Goal: Information Seeking & Learning: Learn about a topic

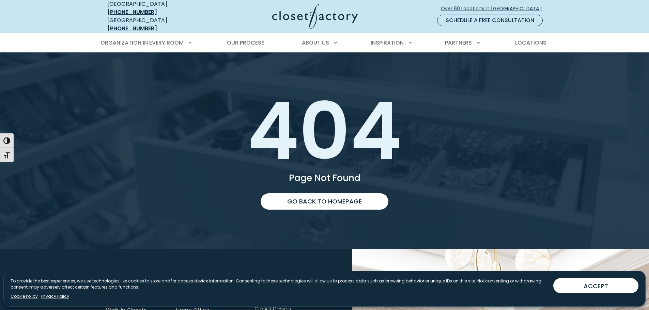
click at [228, 10] on div at bounding box center [305, 16] width 191 height 25
click at [323, 19] on img at bounding box center [314, 16] width 85 height 25
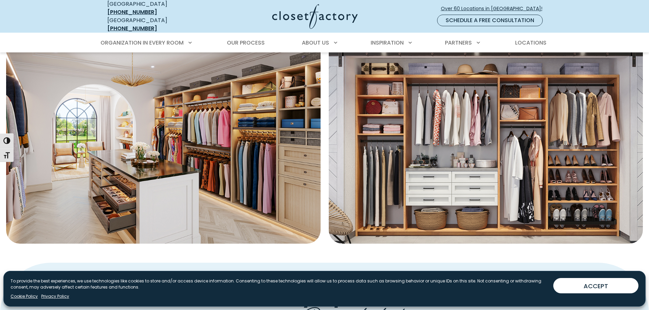
scroll to position [272, 0]
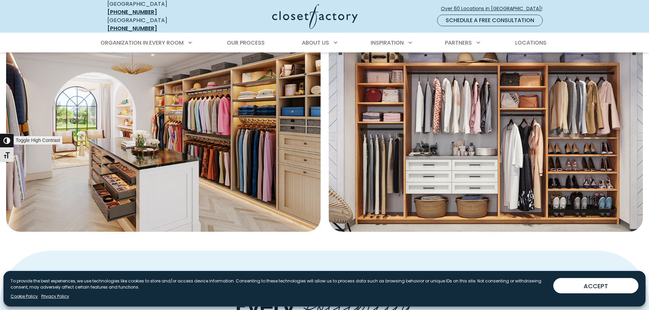
click at [7, 139] on span "button" at bounding box center [6, 140] width 7 height 7
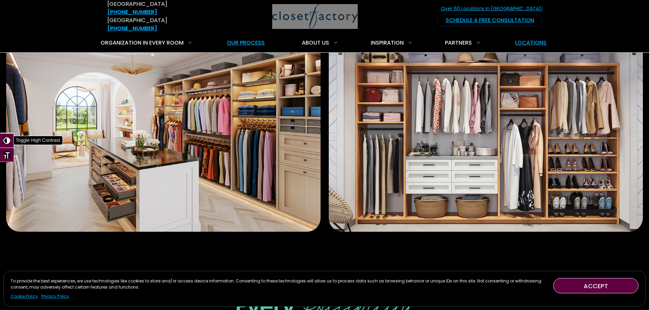
click at [6, 141] on span "button" at bounding box center [6, 140] width 7 height 7
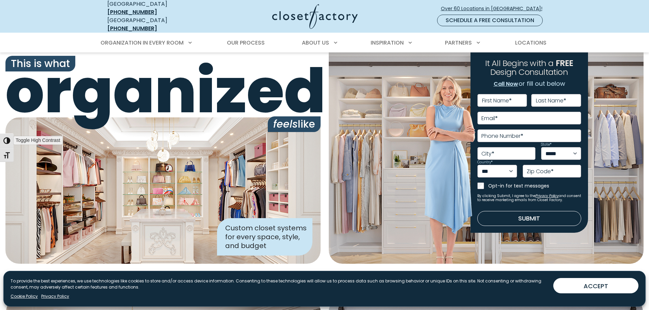
scroll to position [0, 0]
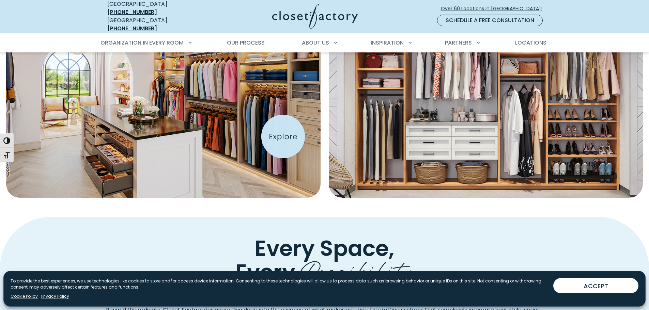
click at [283, 137] on img "Featured Images" at bounding box center [163, 94] width 346 height 227
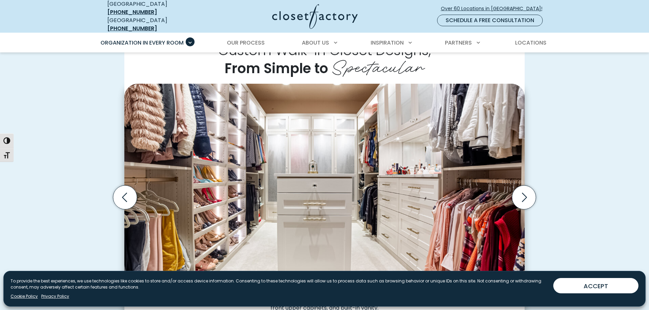
scroll to position [204, 0]
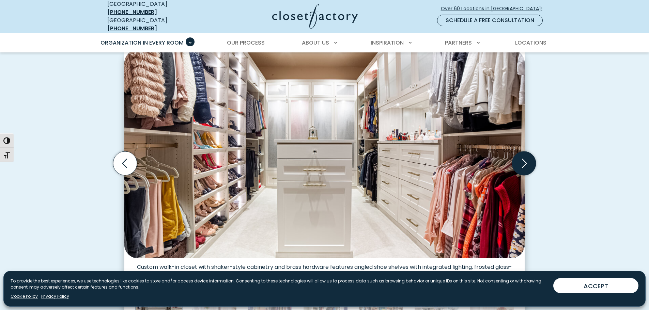
click at [522, 157] on icon "Next slide" at bounding box center [524, 164] width 24 height 24
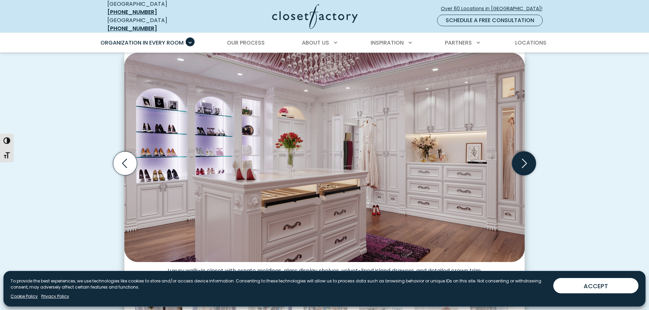
click at [522, 157] on icon "Next slide" at bounding box center [524, 164] width 24 height 24
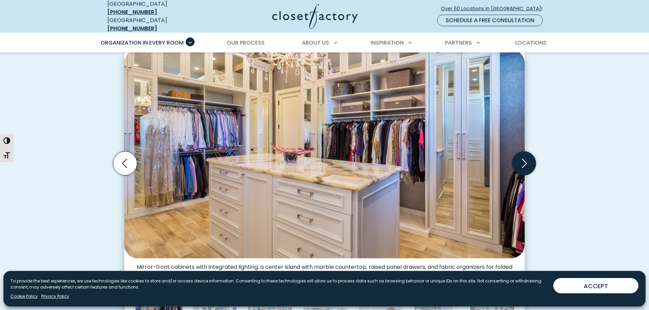
click at [522, 157] on icon "Next slide" at bounding box center [524, 164] width 24 height 24
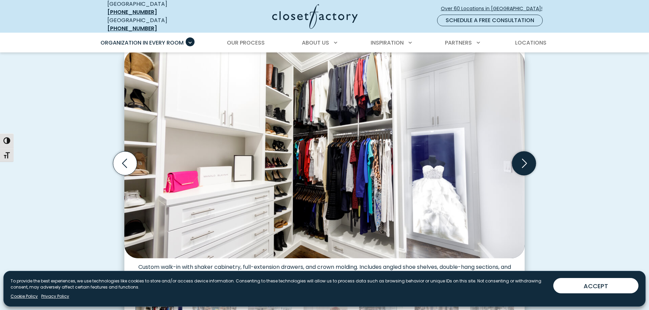
click at [523, 158] on icon "Next slide" at bounding box center [524, 164] width 24 height 24
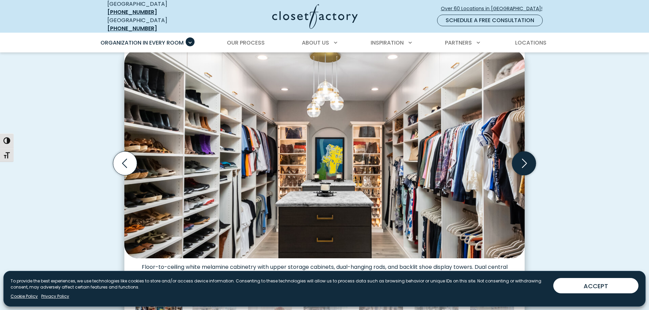
click at [523, 158] on icon "Next slide" at bounding box center [524, 164] width 24 height 24
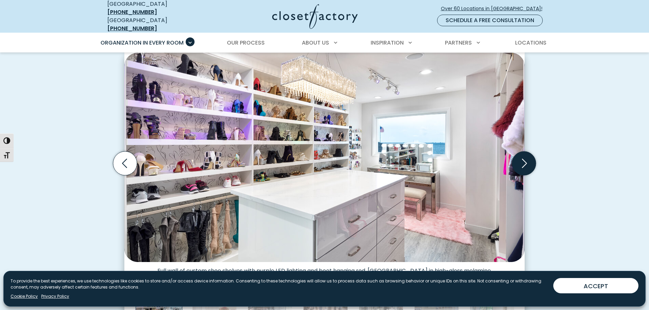
click at [523, 158] on icon "Next slide" at bounding box center [524, 164] width 24 height 24
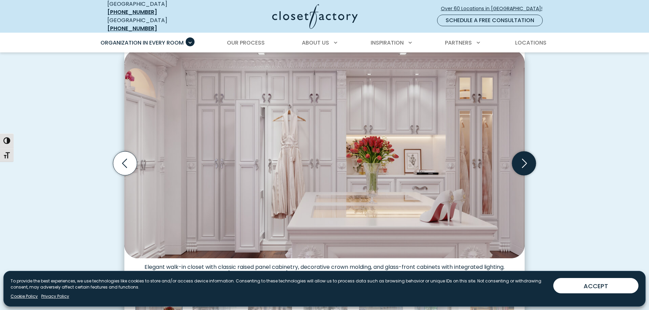
click at [523, 158] on icon "Next slide" at bounding box center [524, 164] width 24 height 24
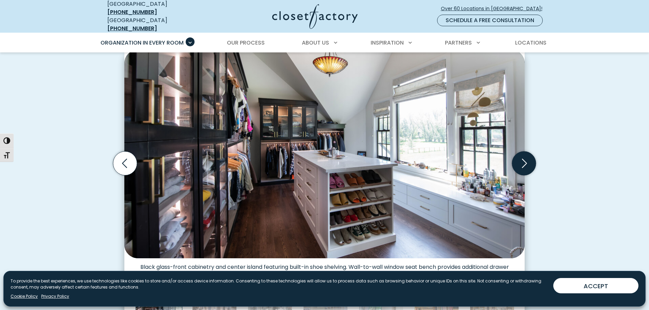
click at [523, 158] on icon "Next slide" at bounding box center [524, 164] width 24 height 24
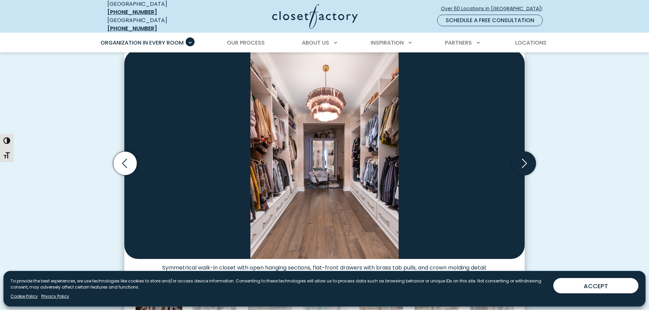
click at [523, 158] on icon "Next slide" at bounding box center [524, 164] width 24 height 24
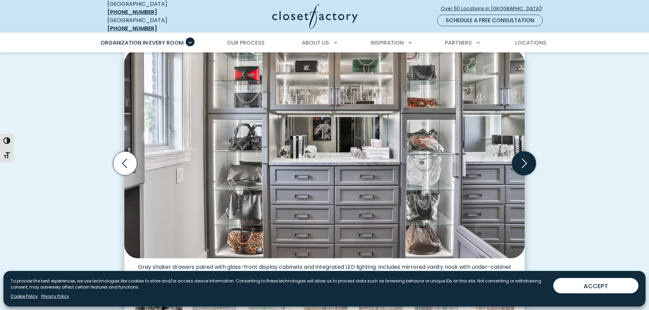
click at [530, 161] on icon "Next slide" at bounding box center [524, 164] width 24 height 24
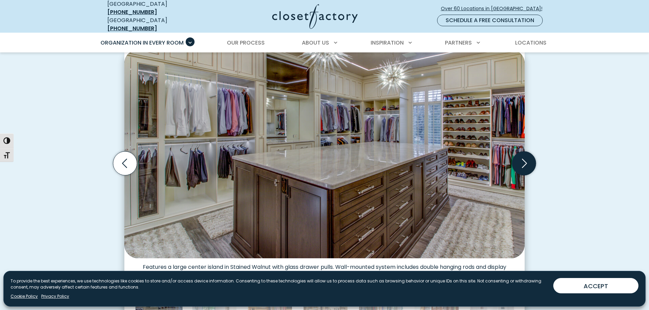
click at [529, 161] on icon "Next slide" at bounding box center [524, 164] width 24 height 24
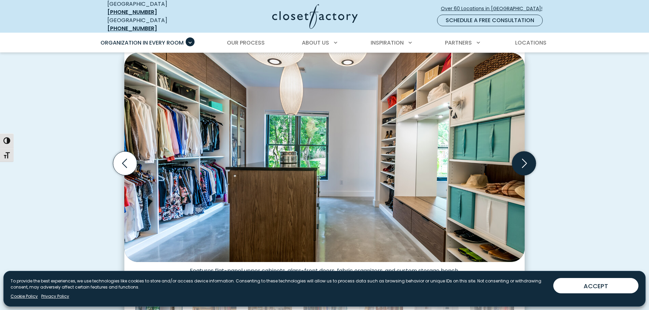
click at [529, 161] on icon "Next slide" at bounding box center [524, 164] width 24 height 24
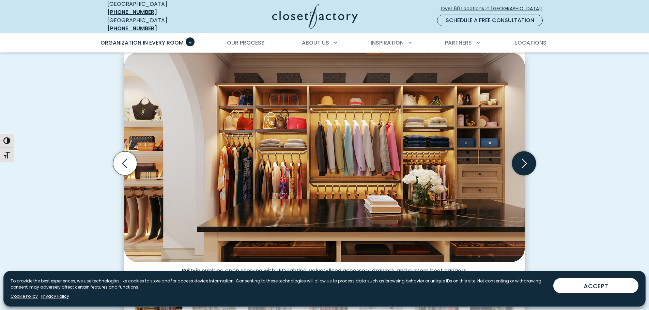
click at [529, 161] on icon "Next slide" at bounding box center [524, 164] width 24 height 24
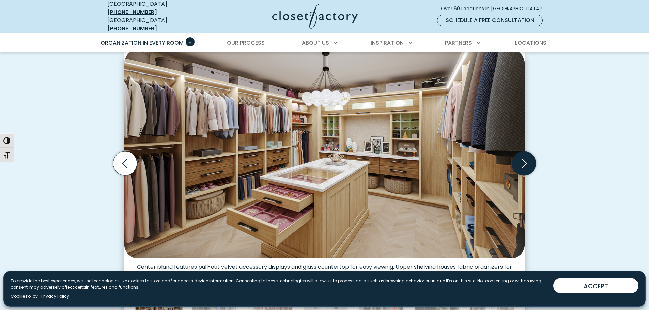
click at [529, 161] on icon "Next slide" at bounding box center [524, 164] width 24 height 24
